Goal: Task Accomplishment & Management: Manage account settings

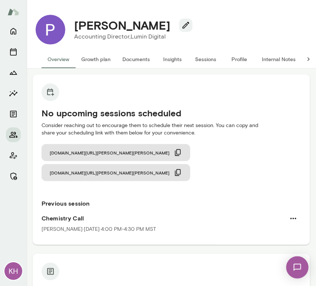
click at [201, 60] on button "Sessions" at bounding box center [205, 59] width 33 height 18
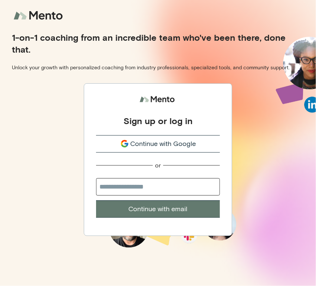
click at [147, 147] on span "Continue with Google" at bounding box center [164, 144] width 66 height 10
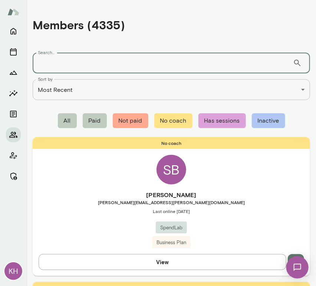
click at [45, 60] on div "Search... ​ Search..." at bounding box center [171, 63] width 277 height 21
paste input "**********"
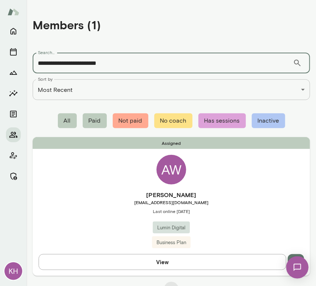
type input "**********"
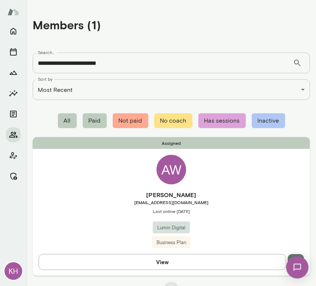
click at [143, 194] on h6 "[PERSON_NAME]" at bounding box center [171, 195] width 277 height 9
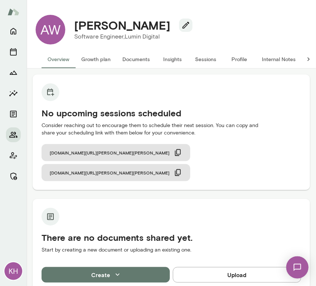
click at [274, 58] on button "Internal Notes" at bounding box center [279, 59] width 46 height 18
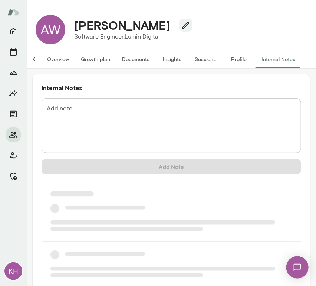
scroll to position [0, 6]
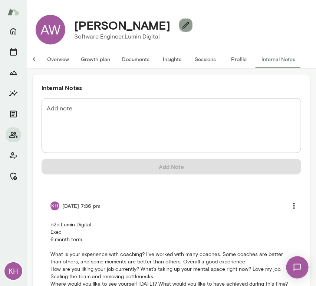
click at [181, 23] on icon "button" at bounding box center [185, 25] width 9 height 9
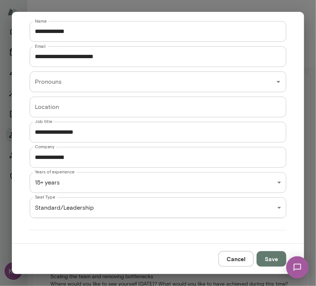
scroll to position [129, 0]
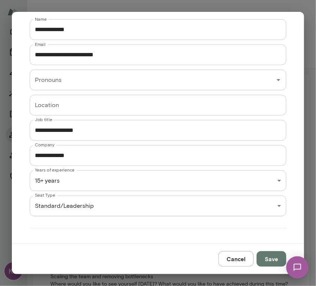
click at [62, 0] on div "**********" at bounding box center [158, 0] width 316 height 0
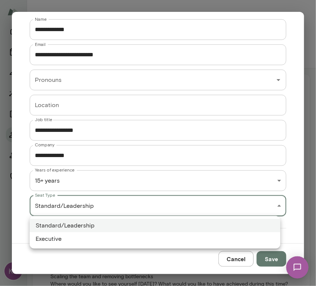
click at [68, 237] on li "Executive" at bounding box center [155, 239] width 251 height 13
type input "*********"
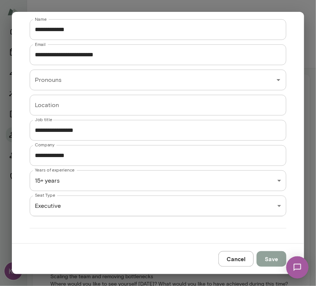
click at [271, 264] on button "Save" at bounding box center [272, 259] width 30 height 16
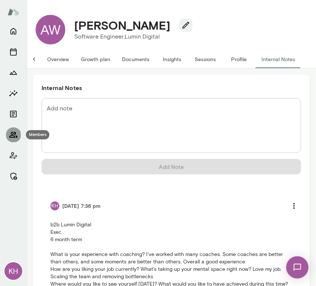
click at [15, 136] on icon "Members" at bounding box center [13, 135] width 9 height 9
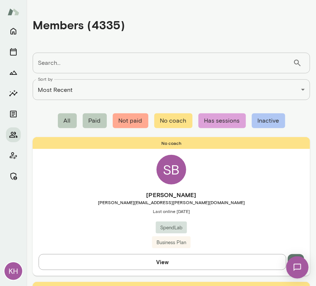
click at [60, 65] on input "Search..." at bounding box center [163, 63] width 260 height 21
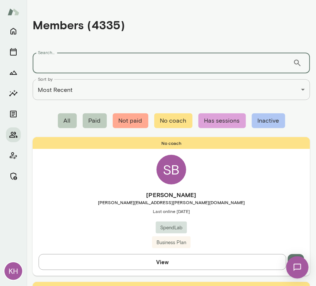
paste input "**********"
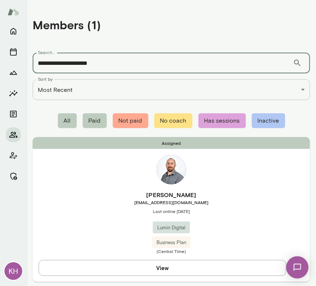
type input "**********"
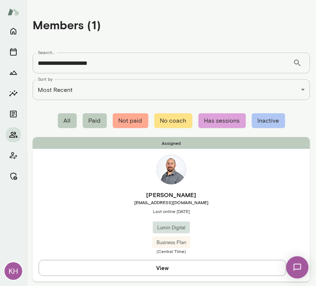
click at [98, 192] on h6 "Jerry Crow" at bounding box center [171, 195] width 277 height 9
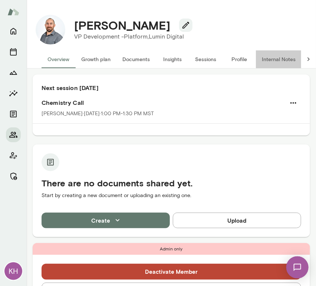
click at [277, 55] on button "Internal Notes" at bounding box center [279, 59] width 46 height 18
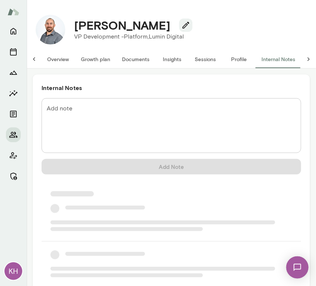
scroll to position [0, 6]
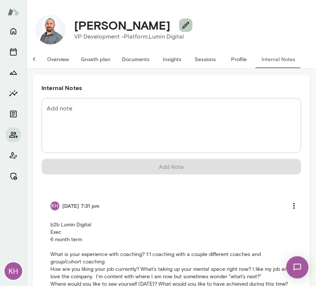
click at [179, 32] on button "button" at bounding box center [185, 25] width 13 height 13
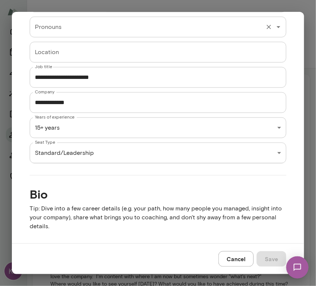
scroll to position [209, 0]
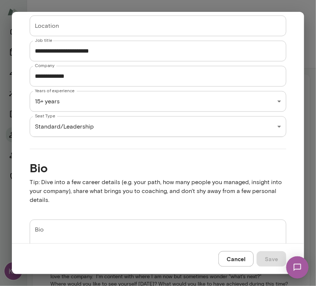
click at [62, 0] on div "**********" at bounding box center [158, 0] width 316 height 0
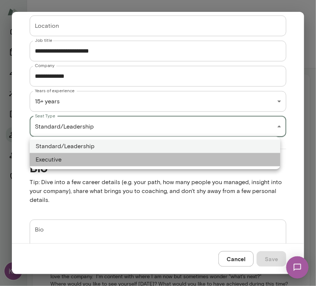
click at [66, 158] on li "Executive" at bounding box center [155, 159] width 251 height 13
type input "*********"
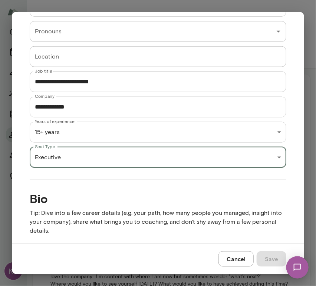
scroll to position [178, 0]
click at [261, 254] on div "Cancel Save" at bounding box center [158, 259] width 292 height 31
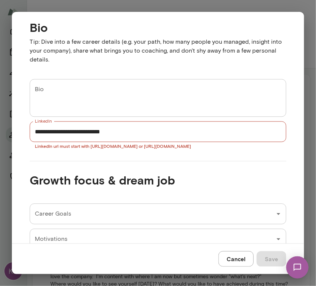
scroll to position [349, 0]
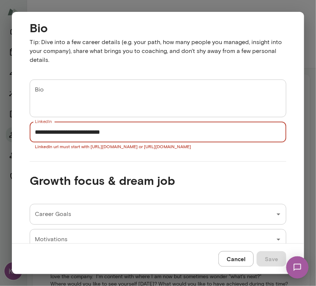
drag, startPoint x: 101, startPoint y: 128, endPoint x: 33, endPoint y: 130, distance: 68.7
click at [33, 130] on input "**********" at bounding box center [158, 132] width 257 height 21
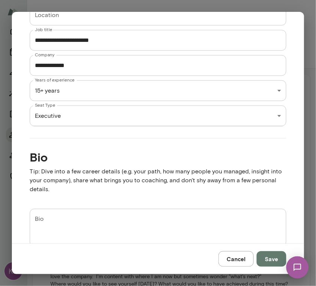
scroll to position [219, 0]
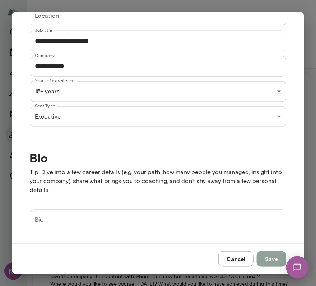
click at [269, 263] on button "Save" at bounding box center [272, 259] width 30 height 16
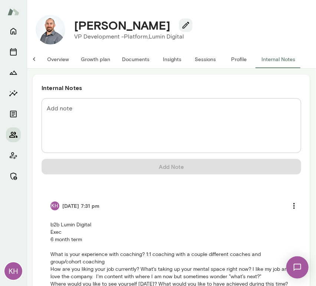
click at [17, 131] on icon "Members" at bounding box center [13, 135] width 9 height 9
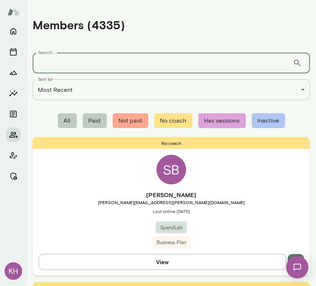
click at [50, 56] on div "Search... ​ Search..." at bounding box center [171, 63] width 277 height 21
paste input "**********"
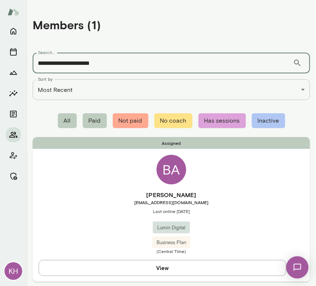
type input "**********"
click at [119, 204] on span "[EMAIL_ADDRESS][DOMAIN_NAME]" at bounding box center [171, 203] width 277 height 6
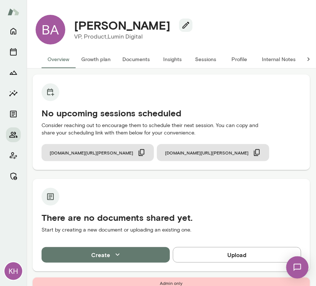
click at [279, 60] on button "Internal Notes" at bounding box center [279, 59] width 46 height 18
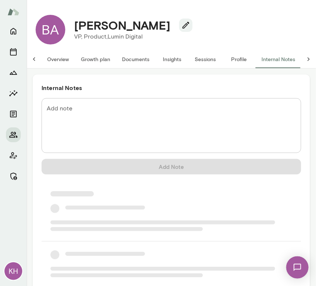
scroll to position [0, 6]
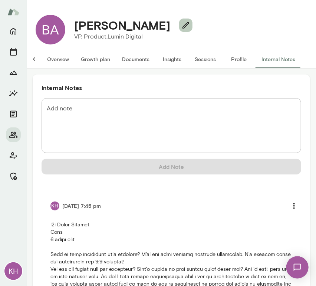
click at [181, 26] on icon "button" at bounding box center [185, 25] width 9 height 9
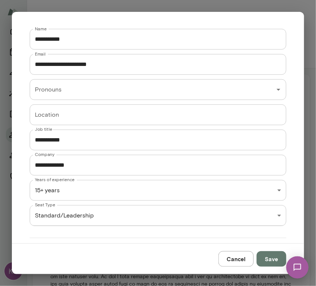
scroll to position [122, 0]
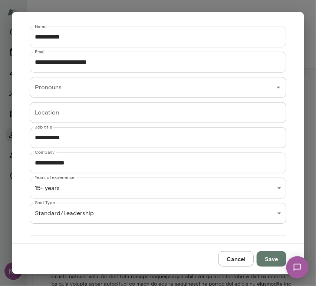
click at [56, 0] on div "**********" at bounding box center [158, 0] width 316 height 0
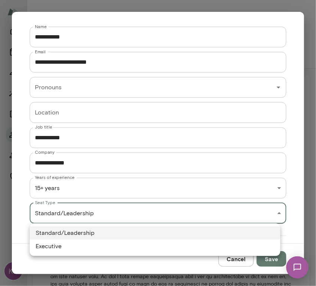
click at [70, 246] on li "Executive" at bounding box center [155, 246] width 251 height 13
type input "*********"
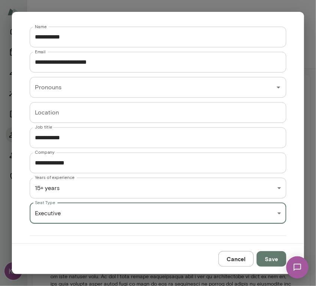
click at [270, 256] on button "Save" at bounding box center [272, 259] width 30 height 16
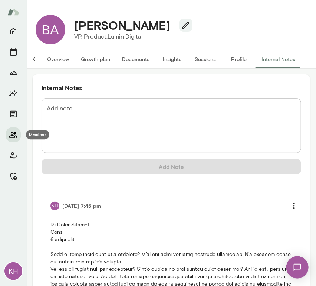
click at [12, 135] on icon "Members" at bounding box center [13, 135] width 8 height 6
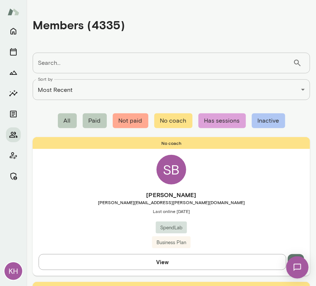
click at [72, 59] on input "Search..." at bounding box center [163, 63] width 260 height 21
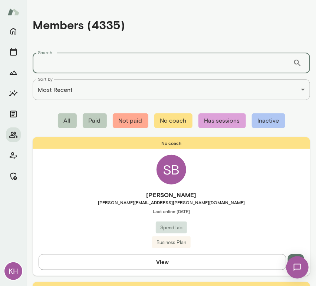
paste input "**********"
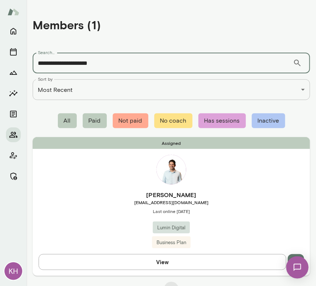
type input "**********"
click at [79, 210] on span "Last online September 4" at bounding box center [171, 211] width 277 height 6
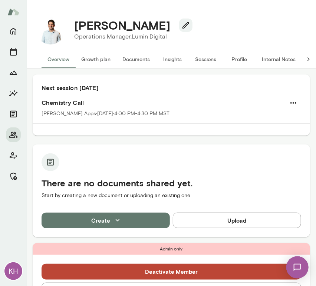
click at [279, 59] on button "Internal Notes" at bounding box center [279, 59] width 46 height 18
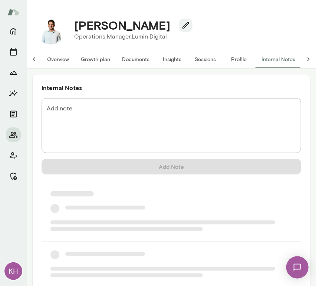
scroll to position [0, 6]
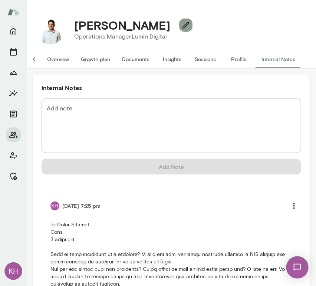
click at [182, 25] on icon "button" at bounding box center [185, 25] width 7 height 7
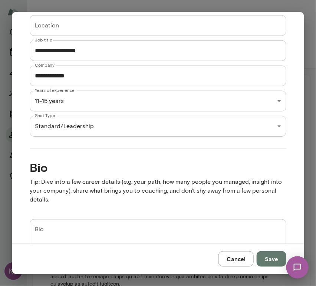
scroll to position [214, 0]
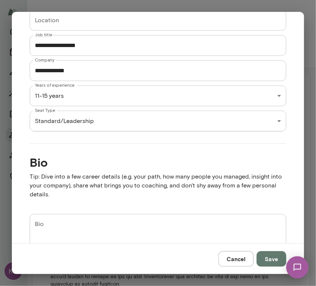
click at [62, 0] on div "**********" at bounding box center [158, 0] width 316 height 0
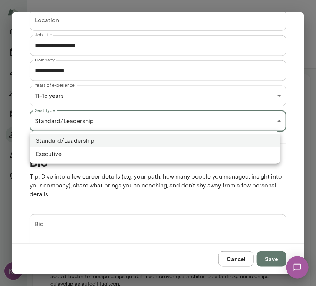
click at [63, 152] on li "Executive" at bounding box center [155, 154] width 251 height 13
type input "*********"
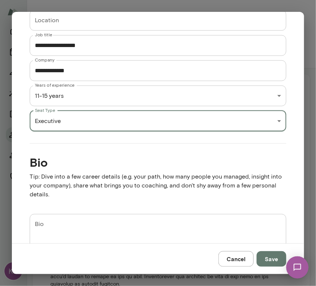
click at [270, 261] on button "Save" at bounding box center [272, 259] width 30 height 16
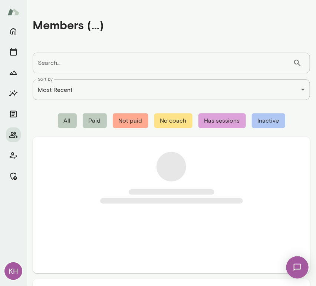
click at [144, 60] on input "Search..." at bounding box center [163, 63] width 260 height 21
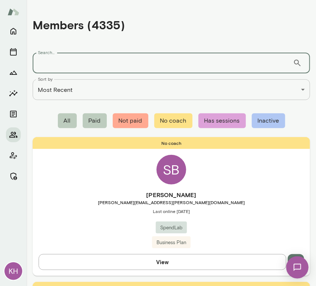
paste input "**********"
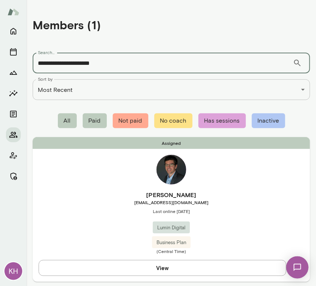
type input "**********"
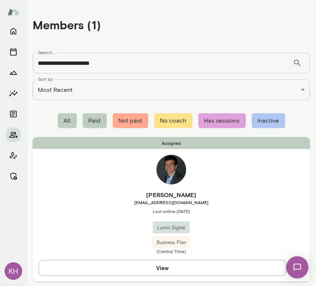
click at [103, 203] on span "bclerc@lumindigital.com" at bounding box center [171, 203] width 277 height 6
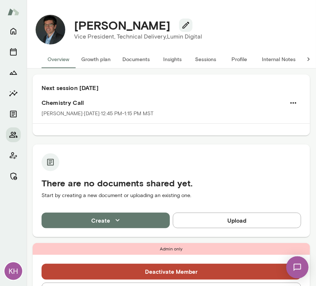
click at [282, 59] on button "Internal Notes" at bounding box center [279, 59] width 46 height 18
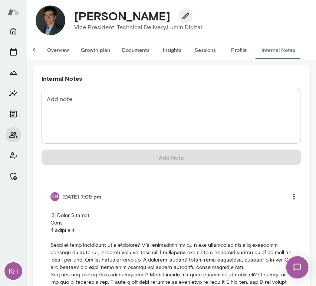
scroll to position [10, 0]
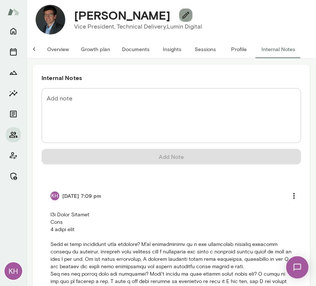
click at [181, 11] on icon "button" at bounding box center [185, 15] width 9 height 9
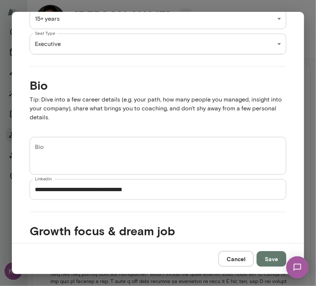
scroll to position [277, 0]
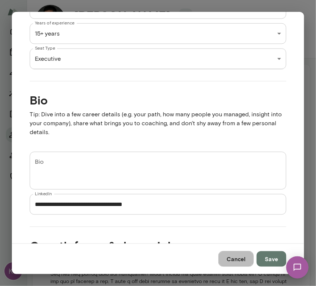
click at [245, 262] on button "Cancel" at bounding box center [235, 259] width 35 height 16
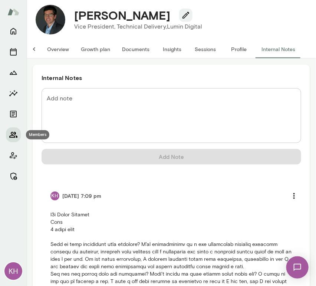
click at [13, 135] on icon "Members" at bounding box center [13, 135] width 9 height 9
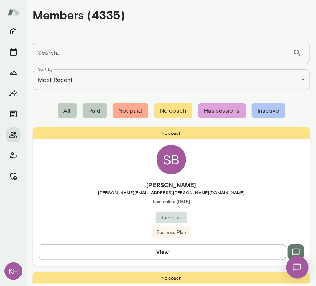
click at [77, 51] on input "Search..." at bounding box center [163, 53] width 260 height 21
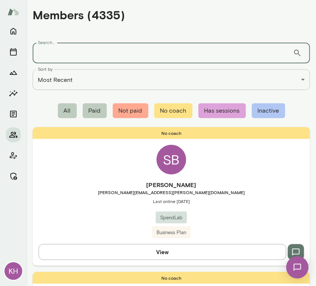
paste input "**********"
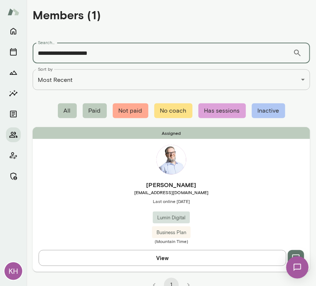
type input "**********"
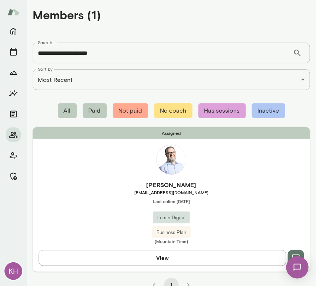
click at [78, 203] on span "Last online September 6" at bounding box center [171, 201] width 277 height 6
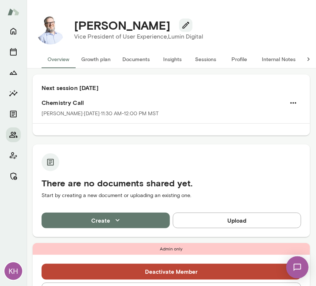
click at [277, 56] on button "Internal Notes" at bounding box center [279, 59] width 46 height 18
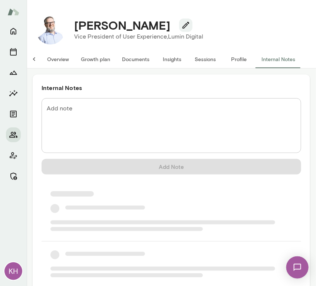
scroll to position [0, 6]
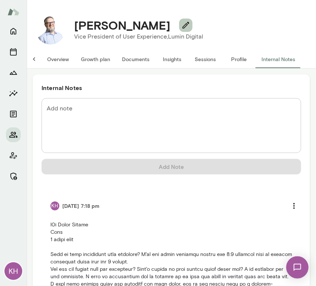
click at [182, 28] on icon "button" at bounding box center [185, 25] width 7 height 7
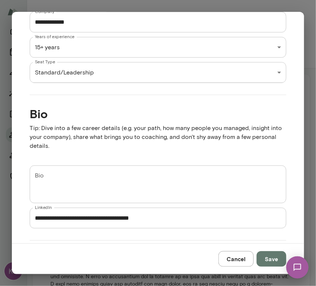
scroll to position [262, 0]
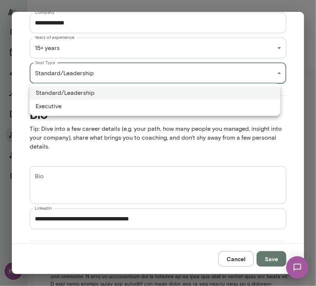
click at [83, 0] on div "**********" at bounding box center [158, 0] width 316 height 0
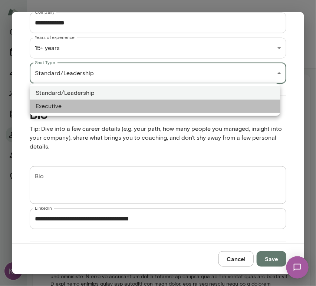
click at [88, 106] on li "Executive" at bounding box center [155, 106] width 251 height 13
type input "*********"
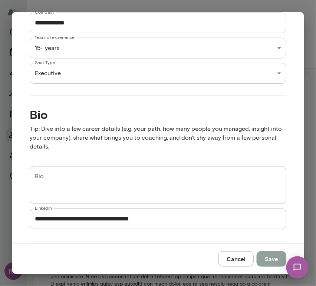
click at [278, 259] on button "Save" at bounding box center [272, 259] width 30 height 16
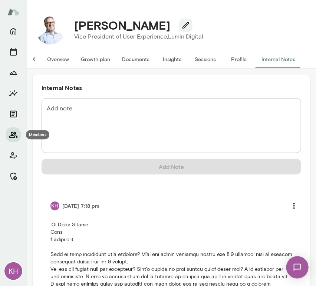
click at [12, 135] on icon "Members" at bounding box center [13, 135] width 9 height 9
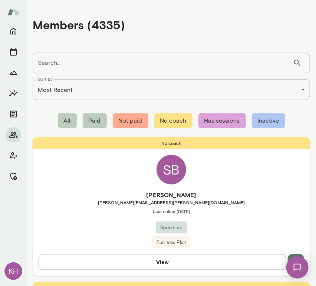
click at [89, 60] on input "Search..." at bounding box center [163, 63] width 260 height 21
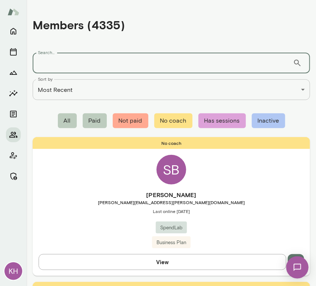
paste input "**********"
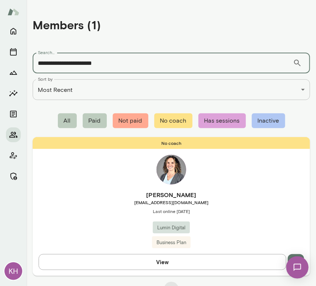
type input "**********"
click at [136, 188] on div "No coach Tracey Gaddes tgaddes@lumindigital.com Last online September 8 Lumin D…" at bounding box center [171, 206] width 277 height 139
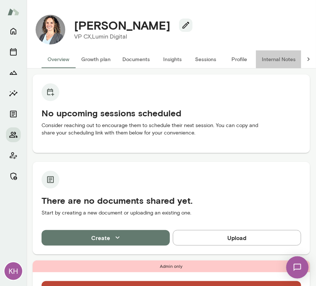
click at [276, 57] on button "Internal Notes" at bounding box center [279, 59] width 46 height 18
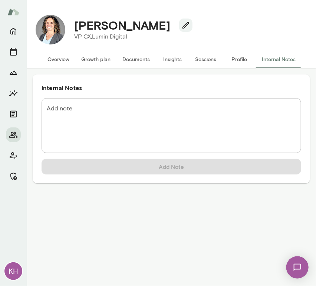
click at [58, 62] on button "Overview" at bounding box center [59, 59] width 34 height 18
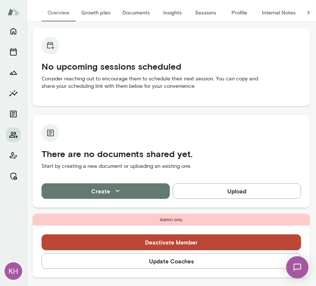
scroll to position [14, 0]
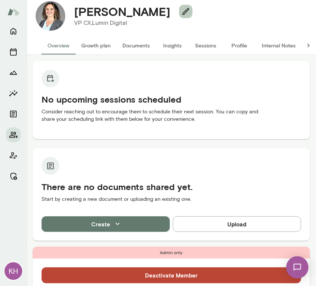
click at [182, 11] on icon "button" at bounding box center [185, 11] width 7 height 7
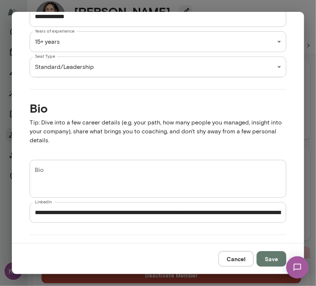
scroll to position [267, 0]
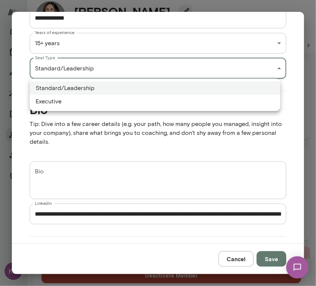
click at [82, 0] on div "KH Tracey Gaddes VP CX, Lumin Digital Overview Growth plan Documents Insights S…" at bounding box center [158, 0] width 316 height 0
click at [86, 104] on li "Executive" at bounding box center [155, 101] width 251 height 13
type input "*********"
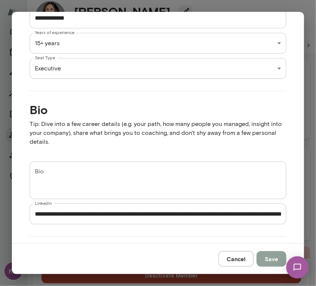
click at [271, 264] on button "Save" at bounding box center [272, 259] width 30 height 16
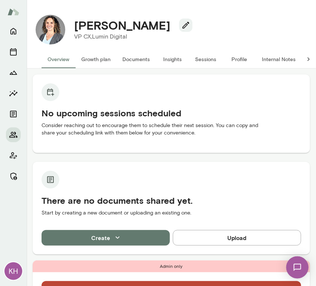
scroll to position [64, 0]
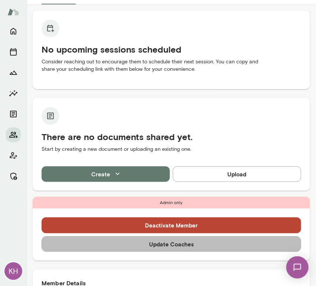
click at [172, 245] on button "Update Coaches" at bounding box center [172, 245] width 260 height 16
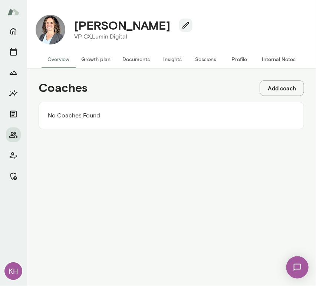
click at [289, 86] on button "Add coach" at bounding box center [282, 88] width 45 height 16
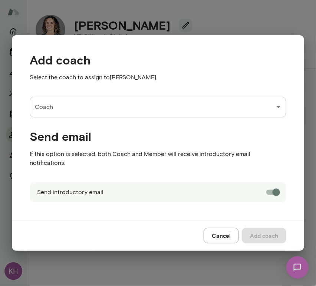
click at [135, 118] on div "Coach" at bounding box center [158, 107] width 257 height 21
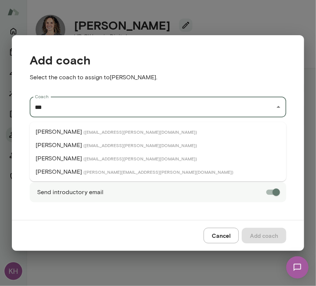
click at [90, 170] on span "( melissalemberg@mento.co )" at bounding box center [158, 172] width 150 height 6
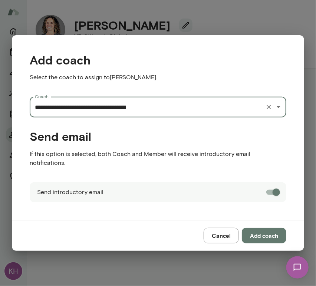
type input "**********"
click at [258, 230] on button "Add coach" at bounding box center [264, 236] width 45 height 16
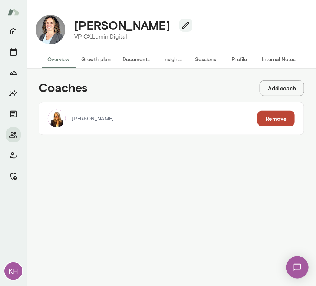
click at [275, 95] on button "Add coach" at bounding box center [282, 88] width 45 height 16
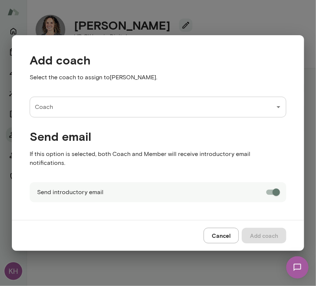
click at [119, 114] on input "Coach" at bounding box center [152, 107] width 239 height 14
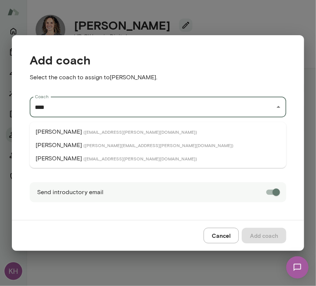
click at [83, 159] on span "( triciamaggio@mento.co )" at bounding box center [140, 159] width 114 height 6
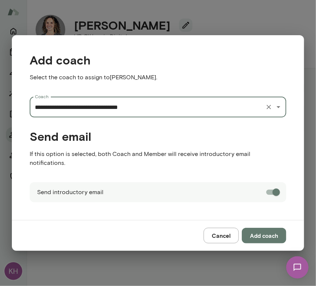
type input "**********"
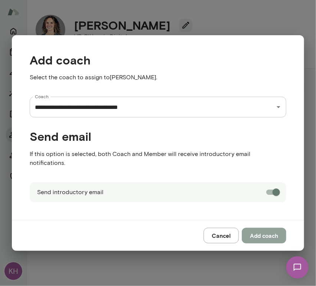
click at [250, 228] on button "Add coach" at bounding box center [264, 236] width 45 height 16
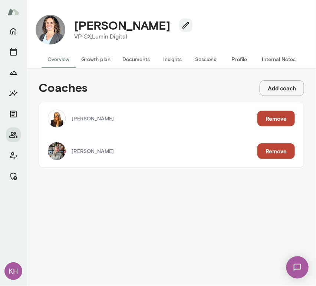
click at [279, 60] on button "Internal Notes" at bounding box center [279, 59] width 46 height 18
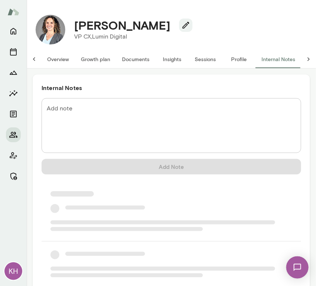
scroll to position [0, 6]
click at [74, 115] on textarea "Add note" at bounding box center [171, 126] width 249 height 43
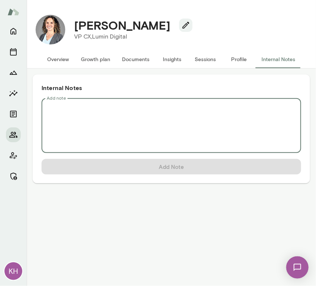
scroll to position [0, 0]
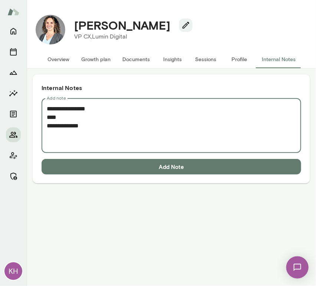
paste textarea "**********"
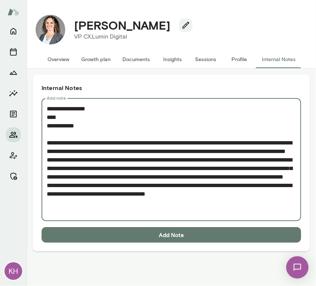
type textarea "**********"
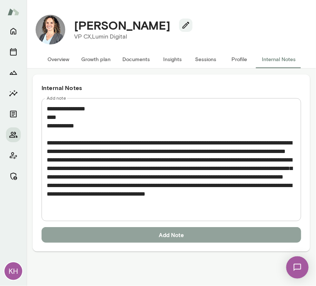
click at [110, 234] on button "Add Note" at bounding box center [172, 235] width 260 height 16
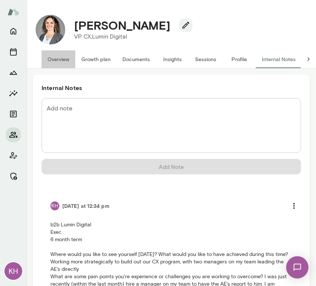
click at [59, 59] on button "Overview" at bounding box center [59, 59] width 34 height 18
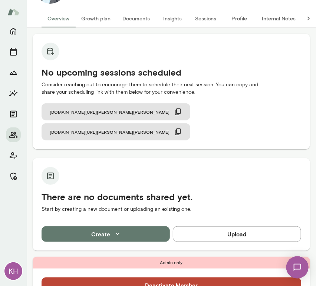
scroll to position [57, 0]
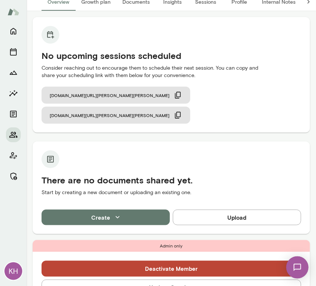
click at [164, 280] on button "Update Coaches" at bounding box center [172, 288] width 260 height 16
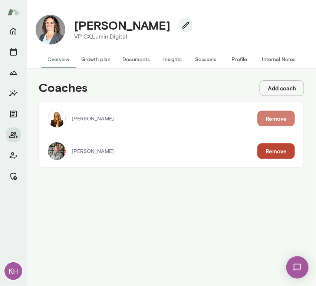
click at [281, 119] on button "Remove" at bounding box center [275, 119] width 37 height 16
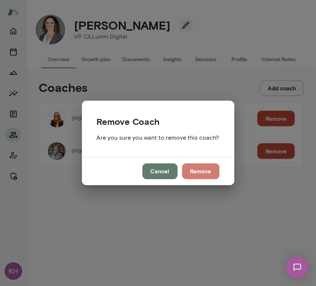
click at [205, 168] on button "Remove" at bounding box center [200, 172] width 37 height 16
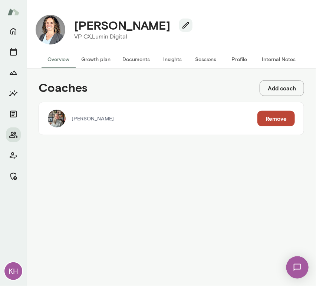
click at [263, 117] on button "Remove" at bounding box center [275, 119] width 37 height 16
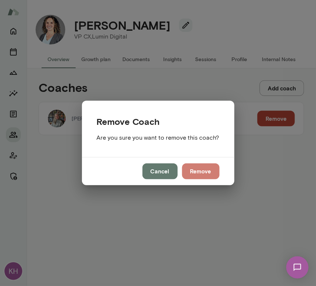
click at [202, 165] on button "Remove" at bounding box center [200, 172] width 37 height 16
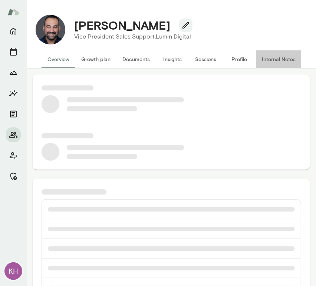
click at [276, 59] on button "Internal Notes" at bounding box center [279, 59] width 46 height 18
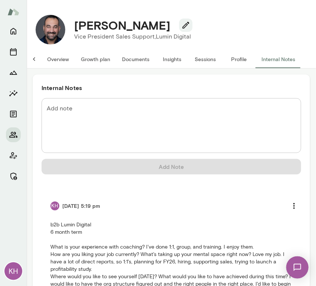
scroll to position [3, 0]
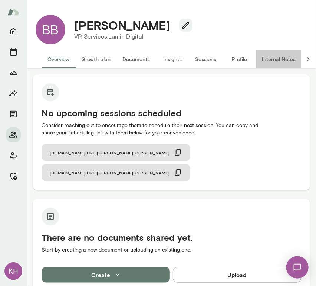
click at [277, 56] on button "Internal Notes" at bounding box center [279, 59] width 46 height 18
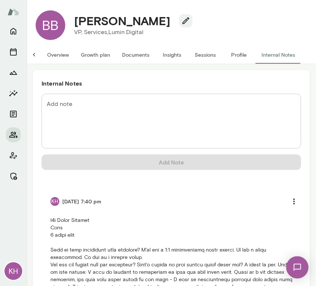
scroll to position [4, 0]
click at [48, 56] on button "Overview" at bounding box center [58, 55] width 34 height 18
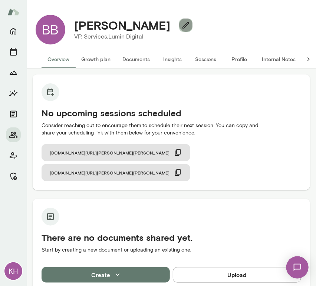
click at [181, 24] on icon "button" at bounding box center [185, 25] width 9 height 9
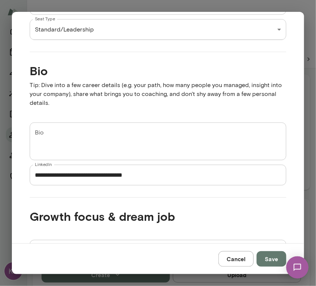
scroll to position [281, 0]
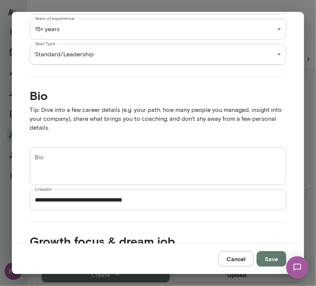
click at [67, 0] on div "KH BB Ben Bayani VP, Services, Lumin Digital (GMT-07:00) Los Angeles Overview G…" at bounding box center [158, 0] width 316 height 0
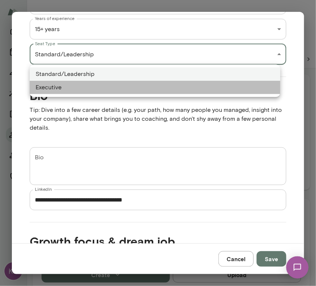
click at [60, 88] on li "Executive" at bounding box center [155, 87] width 251 height 13
type input "*********"
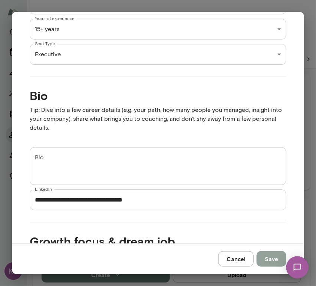
click at [270, 261] on button "Save" at bounding box center [272, 259] width 30 height 16
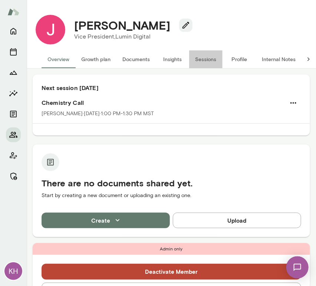
click at [205, 57] on button "Sessions" at bounding box center [205, 59] width 33 height 18
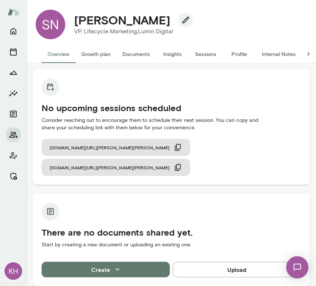
scroll to position [7, 0]
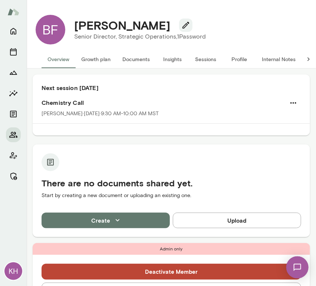
click at [198, 62] on button "Sessions" at bounding box center [205, 59] width 33 height 18
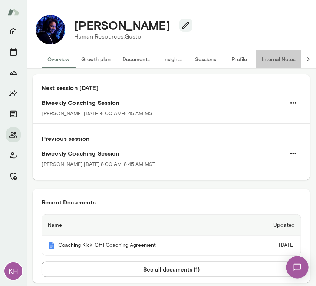
click at [282, 57] on button "Internal Notes" at bounding box center [279, 59] width 46 height 18
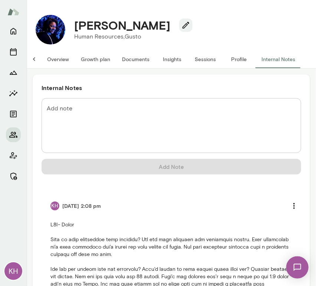
click at [197, 54] on button "Sessions" at bounding box center [205, 59] width 33 height 18
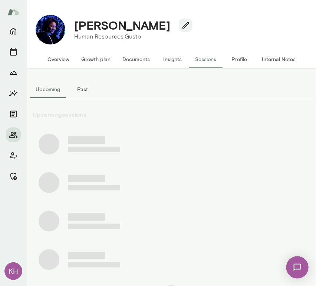
click at [82, 88] on button "Past" at bounding box center [82, 89] width 33 height 18
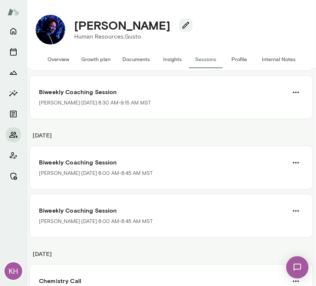
scroll to position [543, 0]
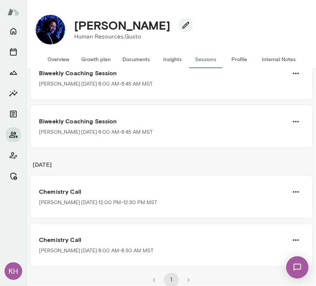
drag, startPoint x: 172, startPoint y: 26, endPoint x: 71, endPoint y: 29, distance: 100.9
click at [71, 29] on div "Monique Jackson" at bounding box center [130, 25] width 124 height 14
copy h4 "Monique Jackson"
click at [281, 60] on button "Internal Notes" at bounding box center [279, 59] width 46 height 18
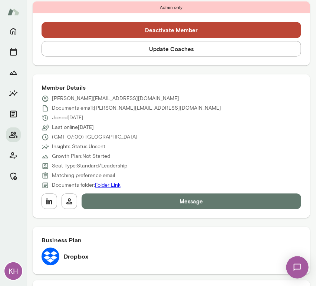
scroll to position [284, 0]
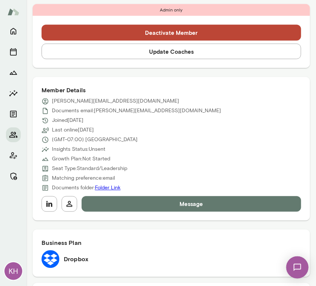
click at [128, 51] on button "Update Coaches" at bounding box center [172, 52] width 260 height 16
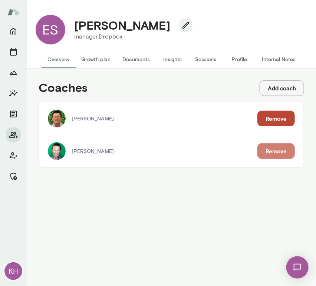
click at [287, 149] on button "Remove" at bounding box center [275, 152] width 37 height 16
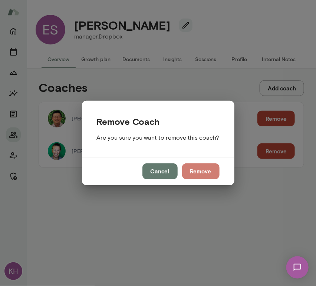
click at [205, 170] on button "Remove" at bounding box center [200, 172] width 37 height 16
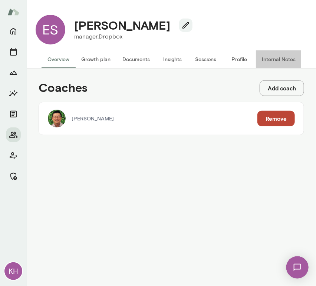
click at [273, 56] on button "Internal Notes" at bounding box center [279, 59] width 46 height 18
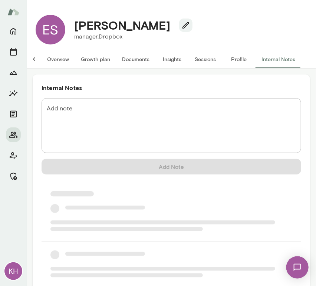
scroll to position [0, 6]
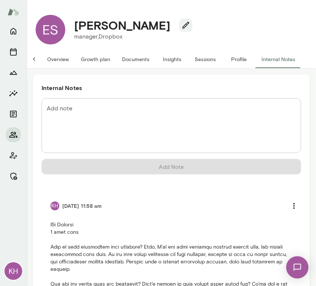
click at [47, 59] on button "Overview" at bounding box center [58, 59] width 34 height 18
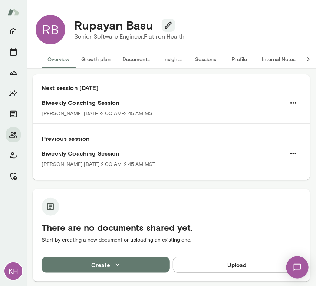
click at [200, 62] on button "Sessions" at bounding box center [205, 59] width 33 height 18
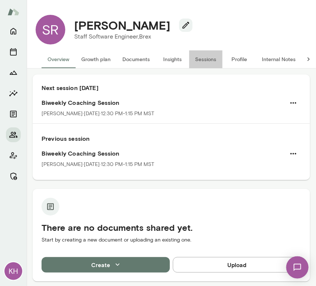
click at [197, 61] on button "Sessions" at bounding box center [205, 59] width 33 height 18
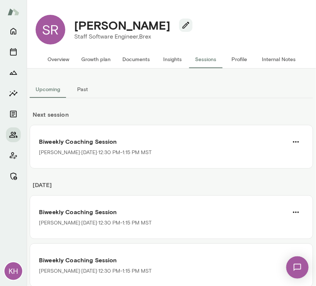
click at [54, 62] on button "Overview" at bounding box center [59, 59] width 34 height 18
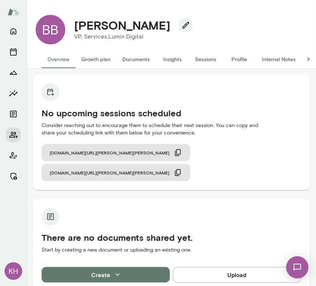
click at [272, 60] on button "Internal Notes" at bounding box center [279, 59] width 46 height 18
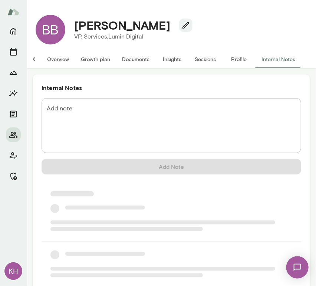
scroll to position [0, 6]
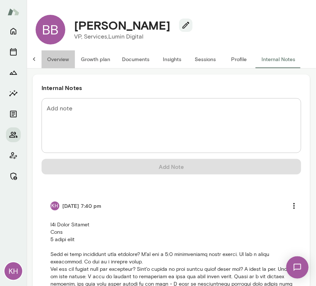
click at [55, 67] on button "Overview" at bounding box center [58, 59] width 34 height 18
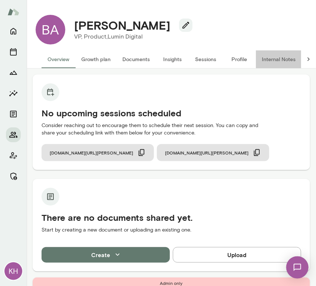
click at [282, 57] on button "Internal Notes" at bounding box center [279, 59] width 46 height 18
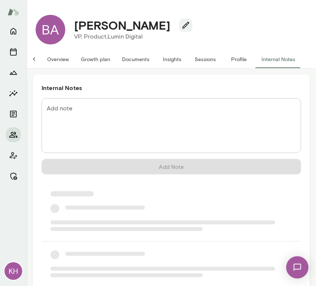
scroll to position [0, 6]
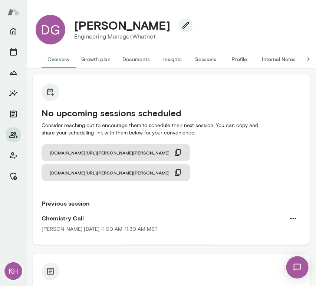
click at [201, 53] on button "Sessions" at bounding box center [205, 59] width 33 height 18
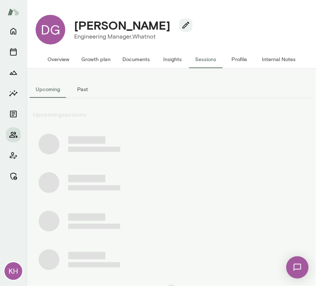
click at [84, 89] on button "Past" at bounding box center [82, 89] width 33 height 18
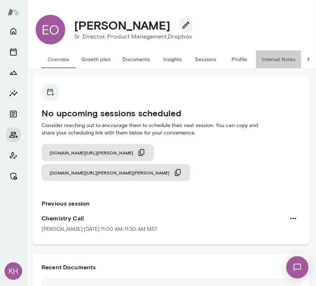
click at [277, 58] on button "Internal Notes" at bounding box center [279, 59] width 46 height 18
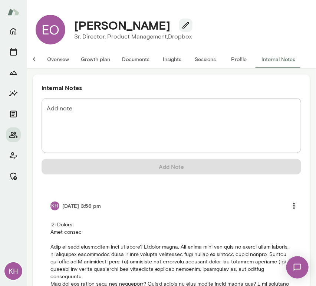
scroll to position [9, 0]
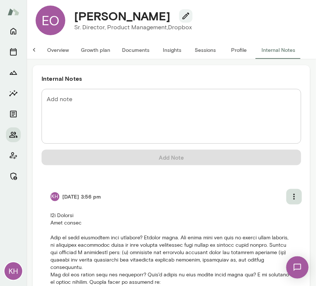
click at [290, 196] on icon "more" at bounding box center [294, 197] width 9 height 9
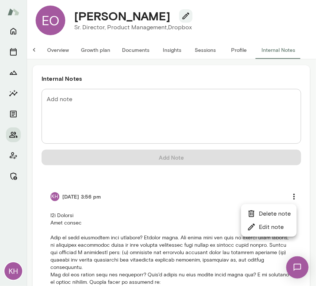
click at [270, 225] on li "Edit note" at bounding box center [269, 227] width 56 height 13
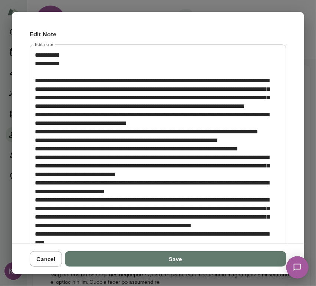
click at [77, 63] on textarea "Edit note" at bounding box center [155, 192] width 240 height 282
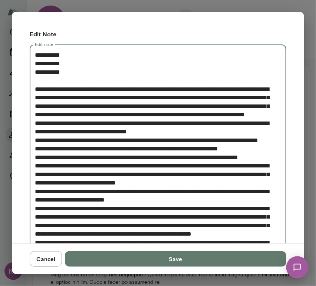
type textarea "**********"
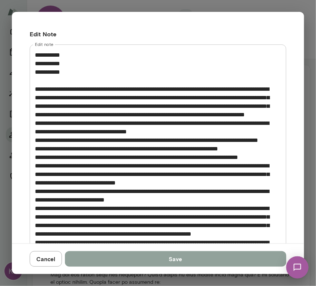
click at [151, 257] on button "Save" at bounding box center [175, 259] width 221 height 16
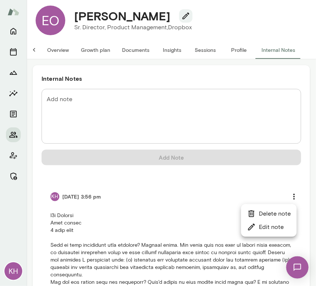
click at [197, 48] on div at bounding box center [158, 143] width 316 height 286
click at [199, 49] on button "Sessions" at bounding box center [205, 50] width 33 height 18
click at [199, 41] on div "EO Emeka Okafor Jr Sr. Director, Product Management, Dropbox (GMT-04:00) New Yo…" at bounding box center [171, 21] width 283 height 42
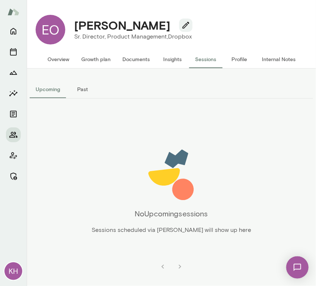
click at [83, 91] on button "Past" at bounding box center [82, 89] width 33 height 18
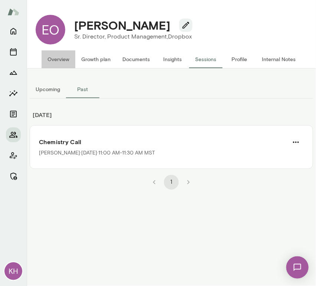
click at [59, 56] on button "Overview" at bounding box center [59, 59] width 34 height 18
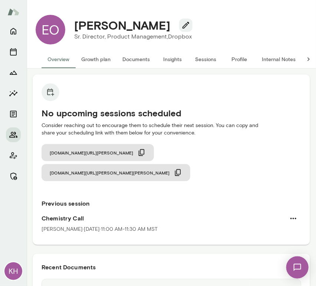
click at [210, 57] on button "Sessions" at bounding box center [205, 59] width 33 height 18
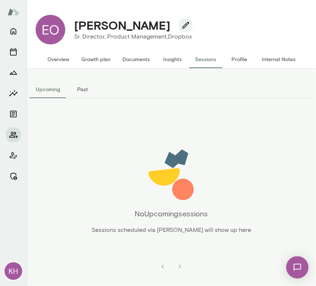
click at [85, 91] on button "Past" at bounding box center [82, 89] width 33 height 18
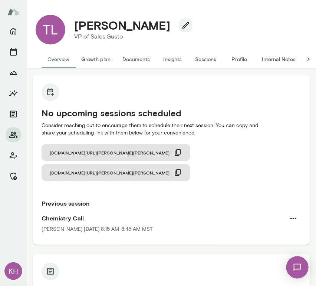
click at [205, 60] on button "Sessions" at bounding box center [205, 59] width 33 height 18
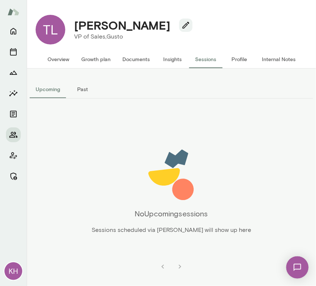
click at [88, 86] on button "Past" at bounding box center [82, 89] width 33 height 18
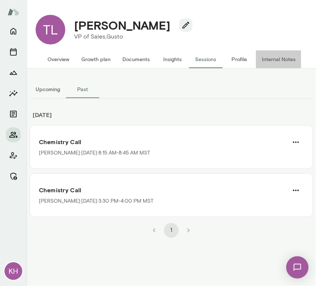
click at [283, 56] on button "Internal Notes" at bounding box center [279, 59] width 46 height 18
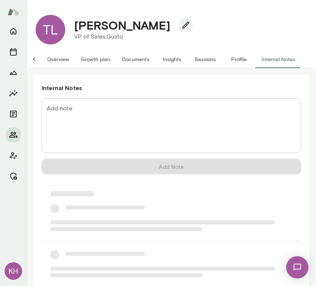
scroll to position [0, 6]
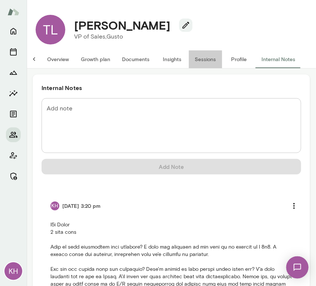
click at [198, 61] on button "Sessions" at bounding box center [205, 59] width 33 height 18
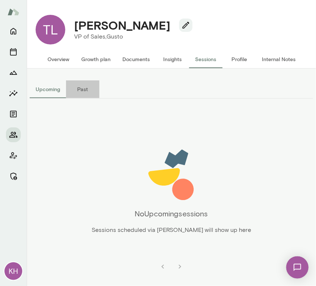
click at [80, 91] on button "Past" at bounding box center [82, 89] width 33 height 18
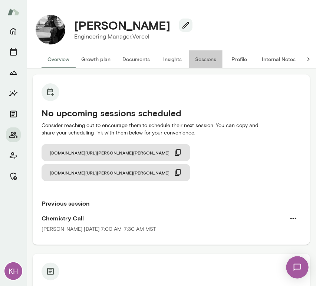
click at [206, 55] on button "Sessions" at bounding box center [205, 59] width 33 height 18
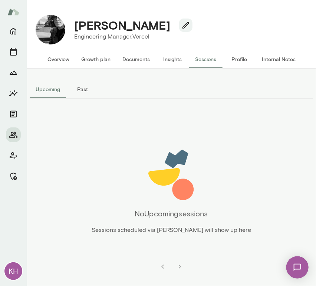
click at [84, 87] on button "Past" at bounding box center [82, 89] width 33 height 18
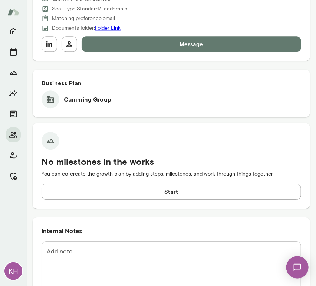
scroll to position [456, 0]
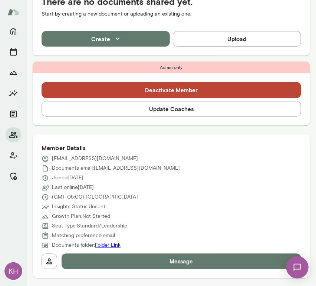
scroll to position [196, 0]
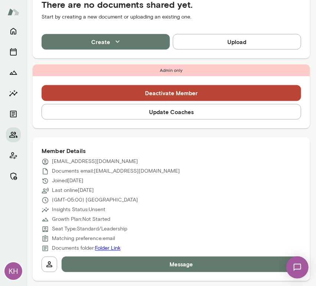
click at [119, 111] on button "Update Coaches" at bounding box center [172, 112] width 260 height 16
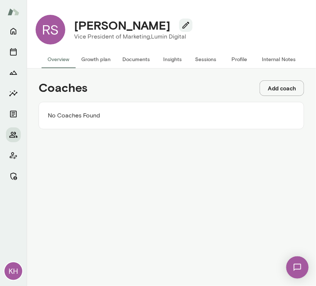
click at [282, 91] on button "Add coach" at bounding box center [282, 88] width 45 height 16
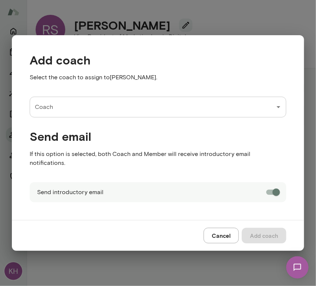
click at [168, 112] on input "Coach" at bounding box center [152, 107] width 239 height 14
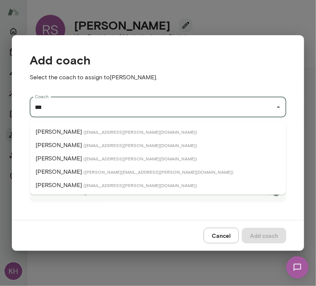
click at [64, 128] on li "[PERSON_NAME] ( [EMAIL_ADDRESS][PERSON_NAME][DOMAIN_NAME] )" at bounding box center [158, 131] width 257 height 13
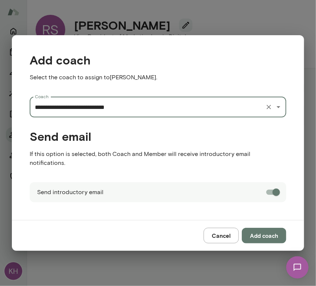
type input "**********"
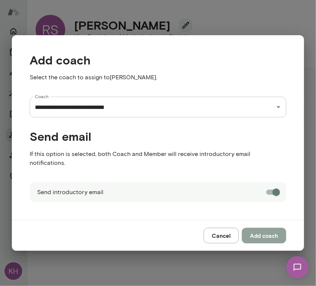
click at [274, 230] on button "Add coach" at bounding box center [264, 236] width 45 height 16
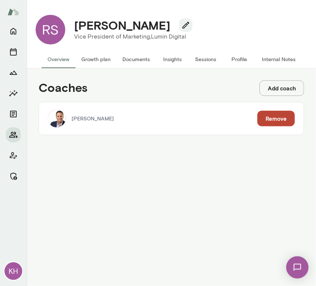
click at [288, 88] on button "Add coach" at bounding box center [282, 88] width 45 height 16
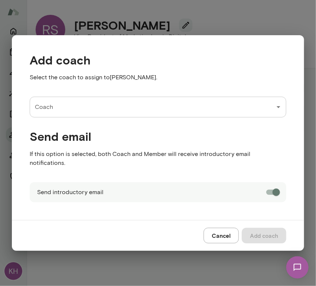
click at [128, 114] on input "Coach" at bounding box center [152, 107] width 239 height 14
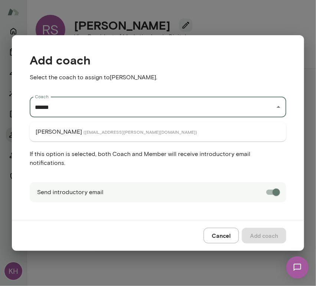
click at [105, 133] on span "( marklazen@mento.co )" at bounding box center [140, 132] width 114 height 6
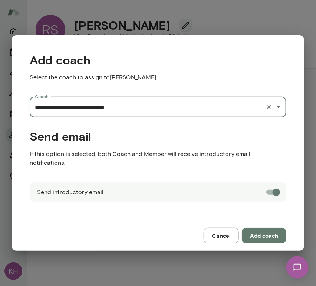
type input "**********"
click at [270, 231] on button "Add coach" at bounding box center [264, 236] width 45 height 16
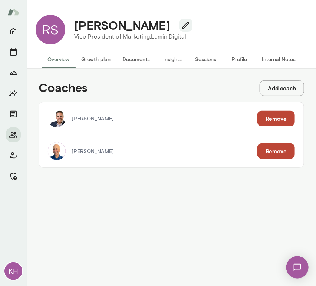
click at [266, 57] on button "Internal Notes" at bounding box center [279, 59] width 46 height 18
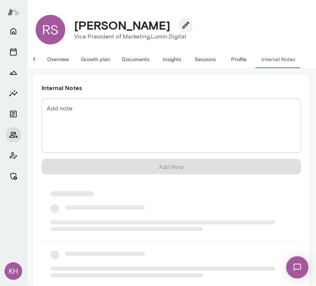
scroll to position [0, 6]
click at [91, 101] on div "* Add note" at bounding box center [172, 125] width 260 height 55
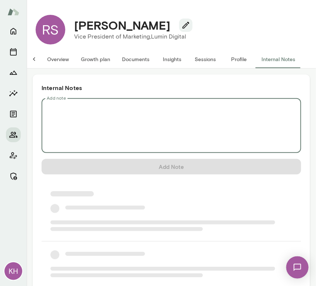
scroll to position [0, 0]
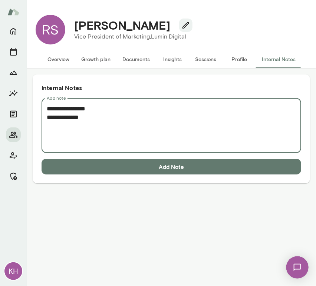
paste textarea "**********"
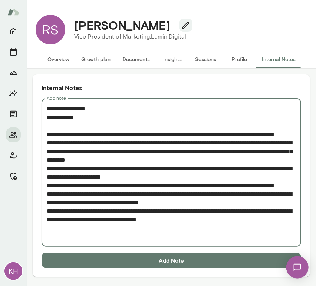
type textarea "**********"
click at [123, 258] on button "Add Note" at bounding box center [172, 261] width 260 height 16
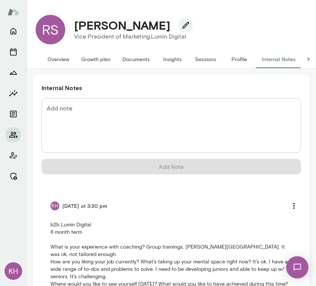
click at [63, 61] on button "Overview" at bounding box center [59, 59] width 34 height 18
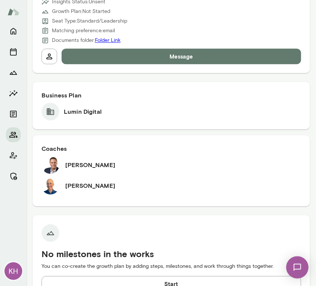
scroll to position [441, 0]
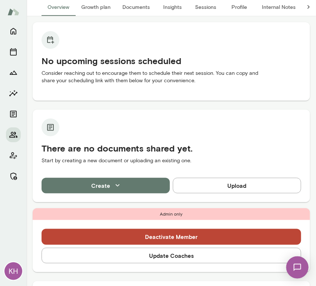
scroll to position [52, 0]
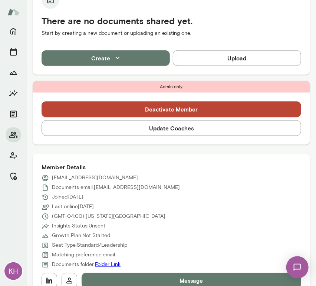
scroll to position [196, 0]
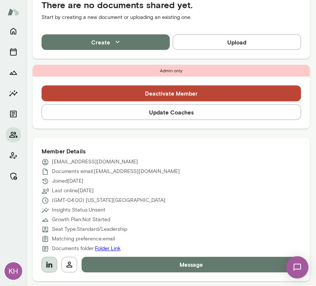
click at [47, 266] on icon "button" at bounding box center [49, 265] width 6 height 6
